Goal: Task Accomplishment & Management: Complete application form

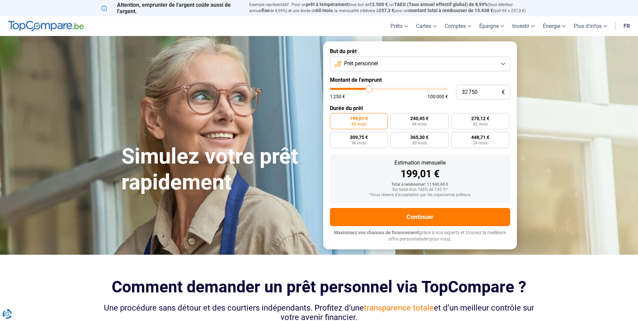
type input "36 500"
type input "36500"
type input "35 250"
type input "35250"
type input "34 000"
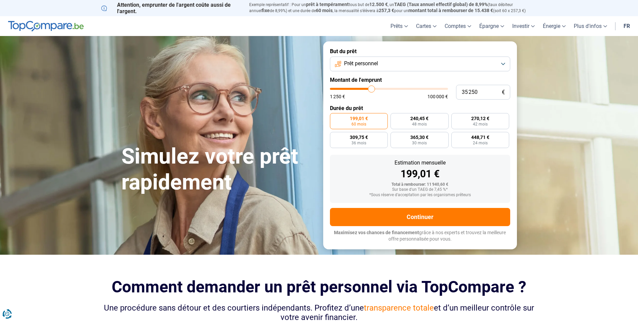
type input "34000"
type input "32 750"
type input "32750"
type input "32 500"
type input "32500"
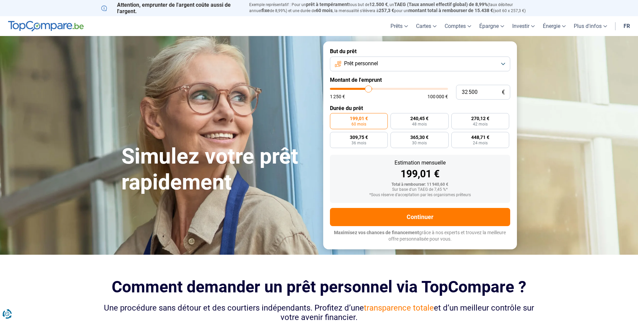
type input "32 250"
type input "32250"
type input "31 750"
type input "31750"
type input "31 250"
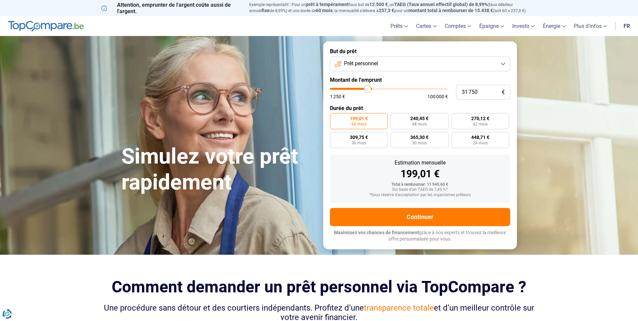
type input "31250"
type input "31 000"
type input "31000"
type input "30 250"
type input "30250"
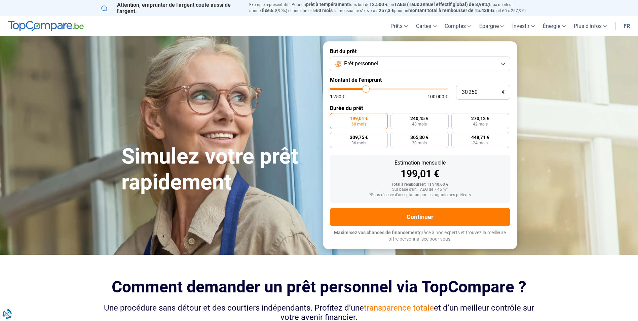
type input "29 500"
type input "29500"
type input "29 250"
type input "29250"
type input "29 000"
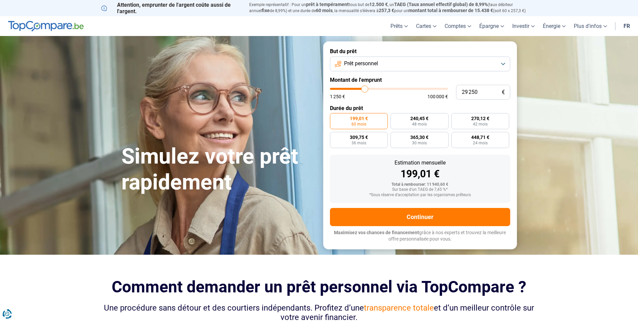
type input "29000"
type input "28 750"
type input "28750"
type input "28 250"
type input "28250"
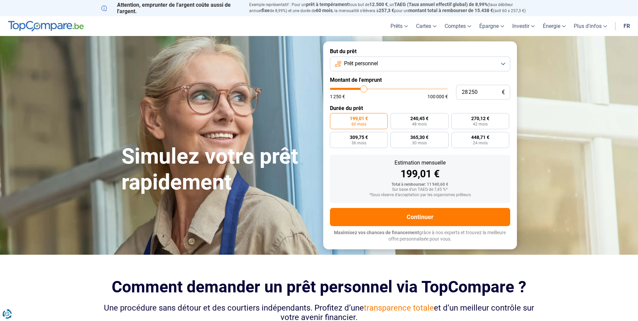
type input "28 000"
type input "28000"
type input "27 750"
type input "27750"
type input "27 500"
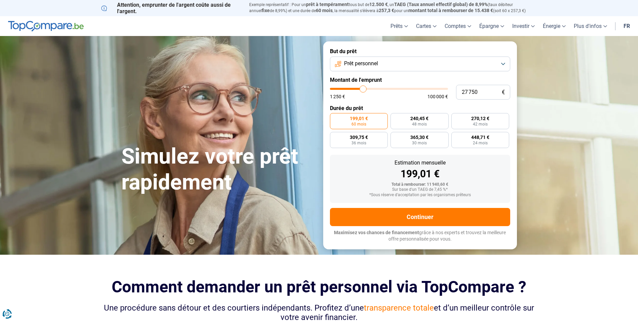
type input "27500"
type input "27 250"
type input "27250"
type input "26 750"
type input "26750"
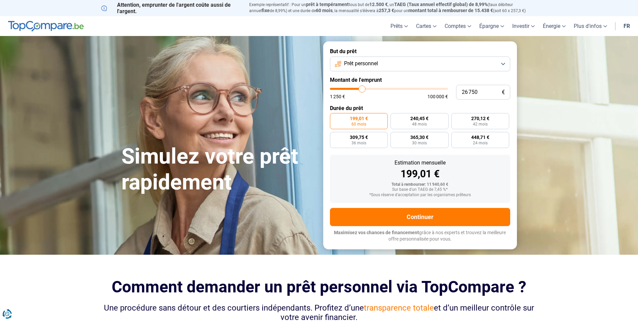
type input "26 500"
type input "26500"
type input "26 250"
type input "26250"
type input "26 000"
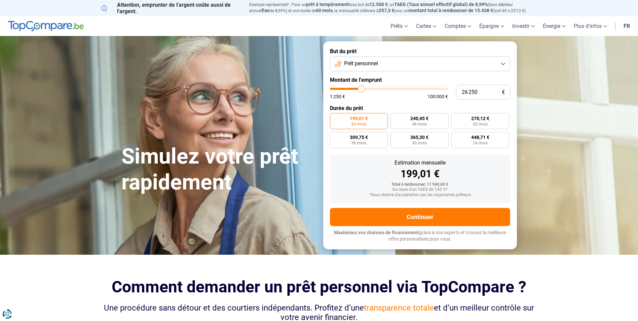
type input "26000"
type input "25 750"
type input "25750"
type input "25 250"
type input "25250"
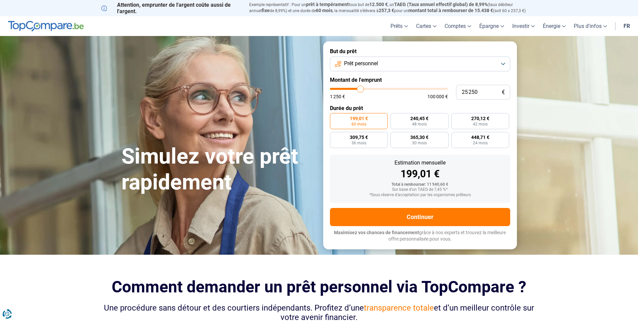
type input "25 000"
type input "25000"
type input "24 750"
type input "24750"
type input "24 500"
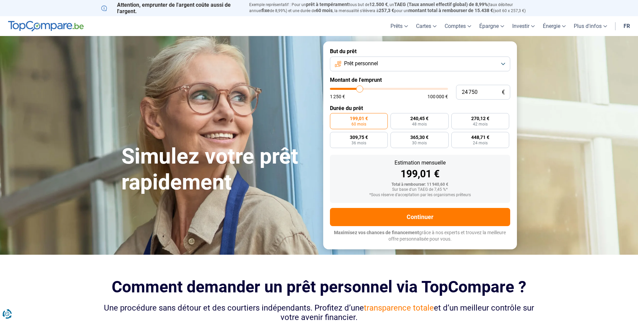
type input "24500"
type input "24 750"
type input "24750"
type input "25 000"
type input "25000"
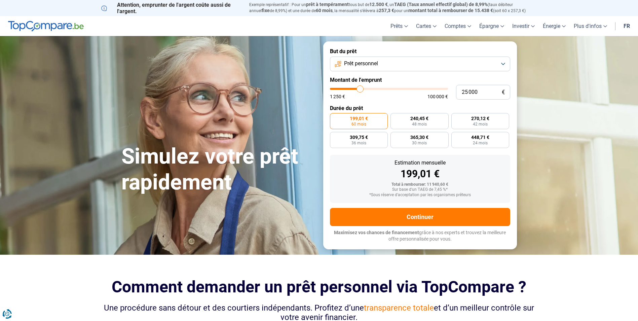
type input "25 250"
type input "25250"
type input "25 000"
type input "25000"
click at [360, 90] on input "range" at bounding box center [389, 89] width 118 height 2
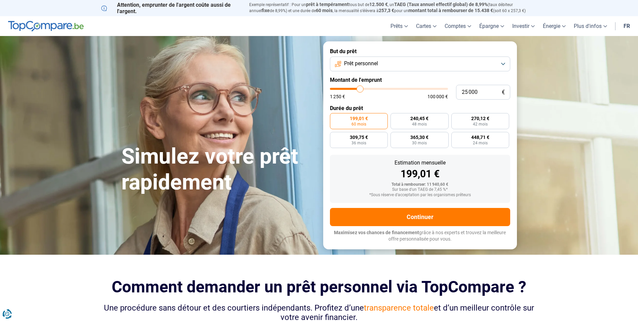
radio input "false"
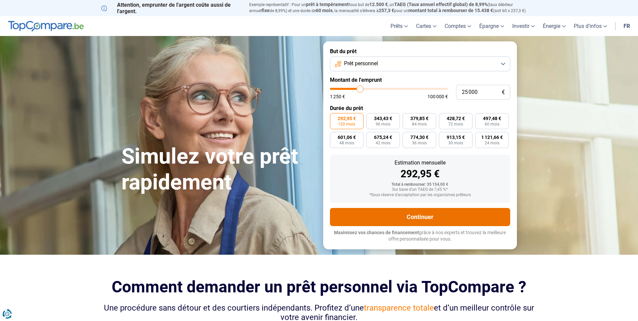
click at [419, 216] on button "Continuer" at bounding box center [420, 217] width 180 height 18
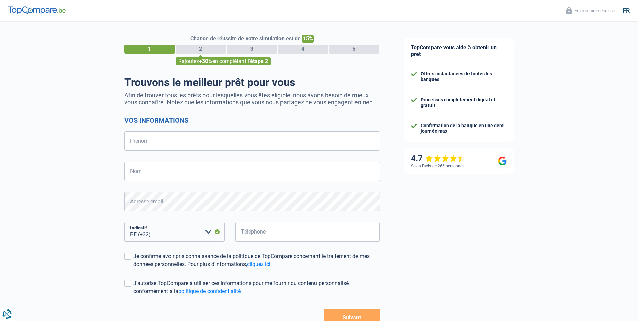
select select "32"
click at [169, 140] on input "Prénom" at bounding box center [253, 141] width 256 height 20
click at [55, 163] on div "Chance de réussite de votre simulation est de 15% 1 2 3 4 5 Rajoutez +30% en co…" at bounding box center [196, 191] width 392 height 344
click at [115, 126] on div "Chance de réussite de votre simulation est de 15% 1 2 3 4 5 Rajoutez +30% en co…" at bounding box center [196, 191] width 392 height 344
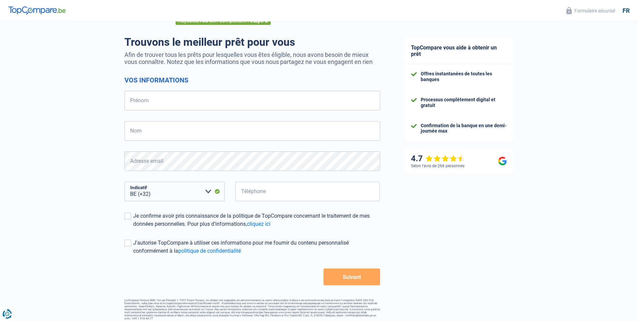
scroll to position [44, 0]
